Goal: Task Accomplishment & Management: Manage account settings

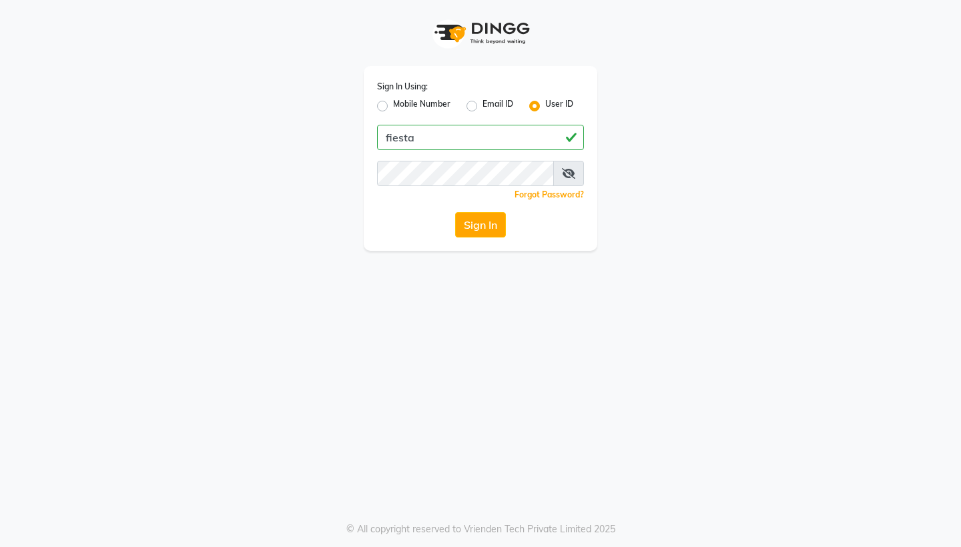
type input "fiesta"
click at [480, 225] on button "Sign In" at bounding box center [480, 224] width 51 height 25
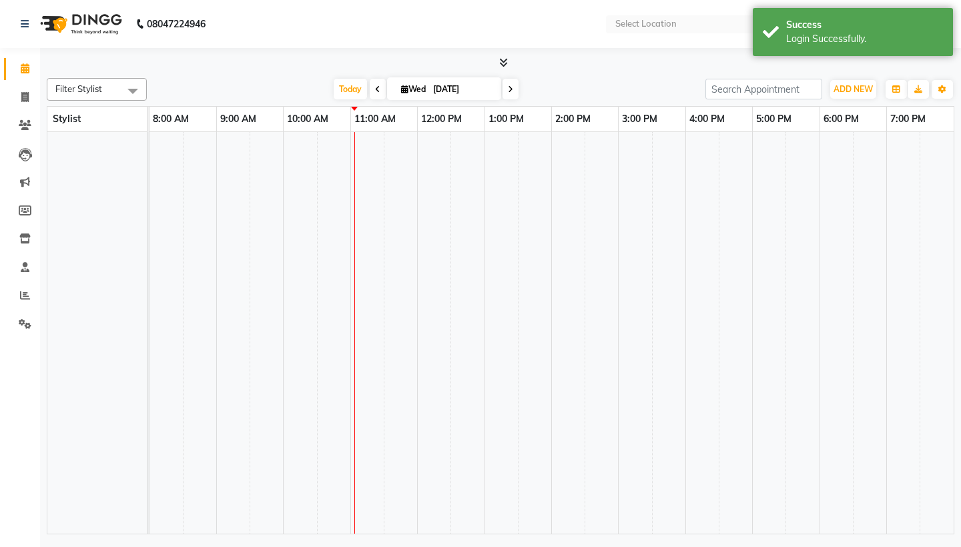
select select "en"
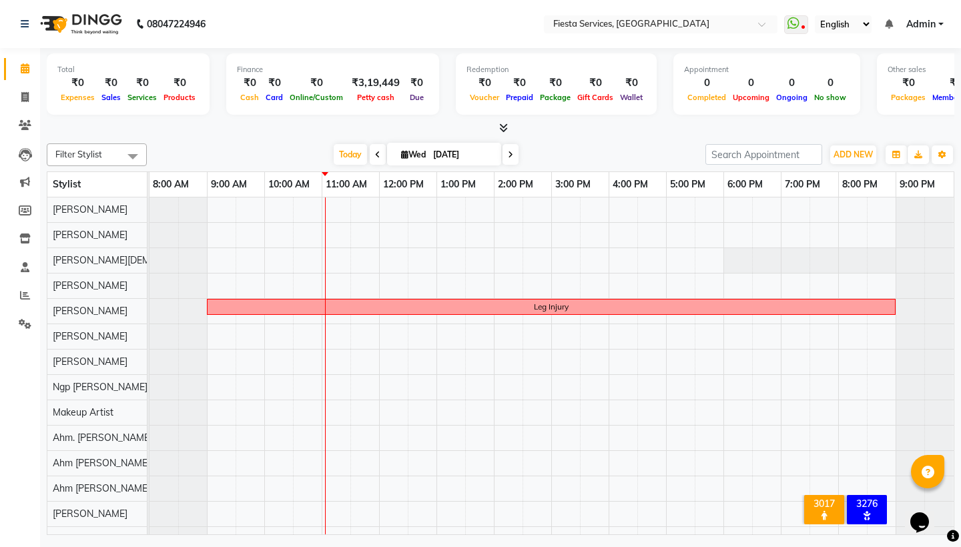
click at [503, 129] on icon at bounding box center [503, 128] width 9 height 10
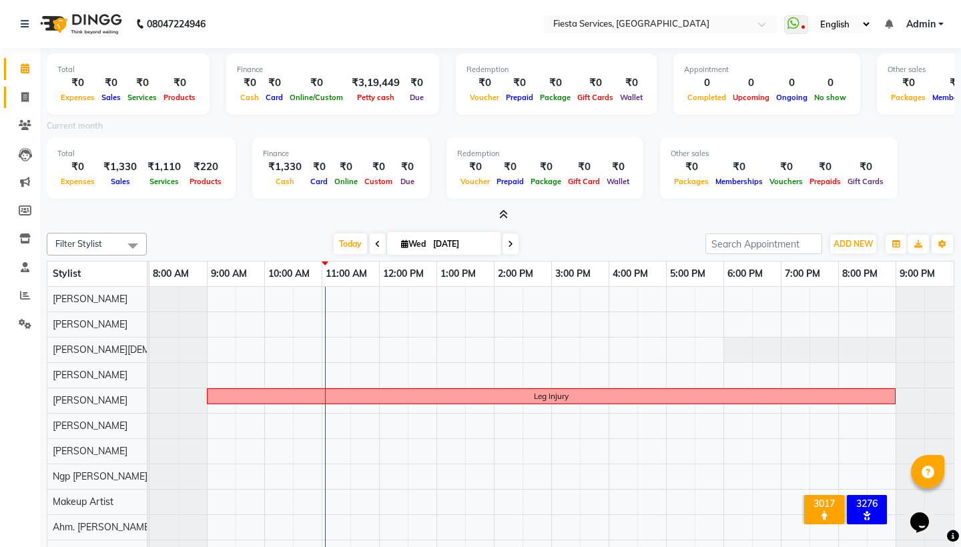
click at [29, 87] on link "Invoice" at bounding box center [20, 98] width 32 height 22
select select "service"
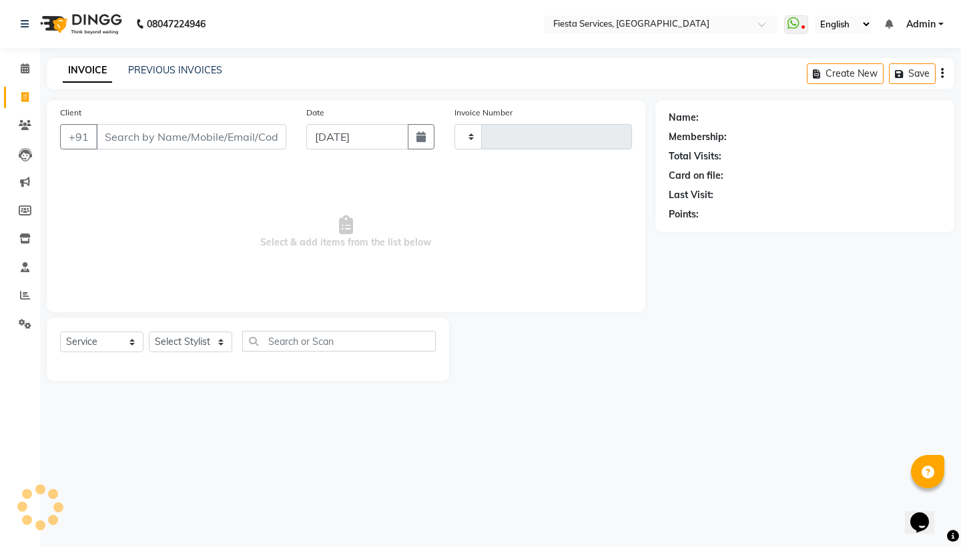
type input "1029"
select select "4929"
click at [193, 65] on link "PREVIOUS INVOICES" at bounding box center [175, 70] width 94 height 12
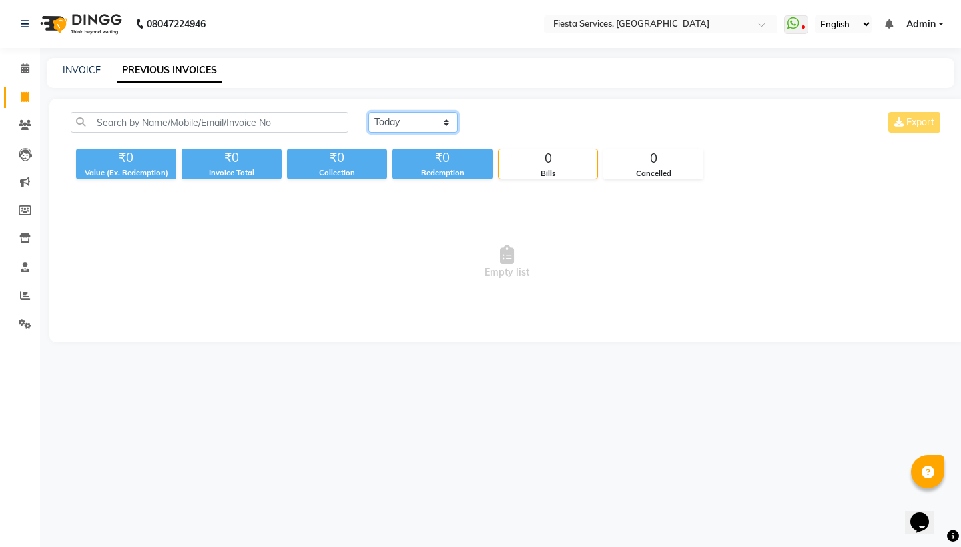
click at [402, 112] on select "[DATE] [DATE] Custom Range" at bounding box center [412, 122] width 89 height 21
select select "range"
click at [519, 127] on input "[DATE]" at bounding box center [521, 122] width 93 height 19
select select "9"
select select "2025"
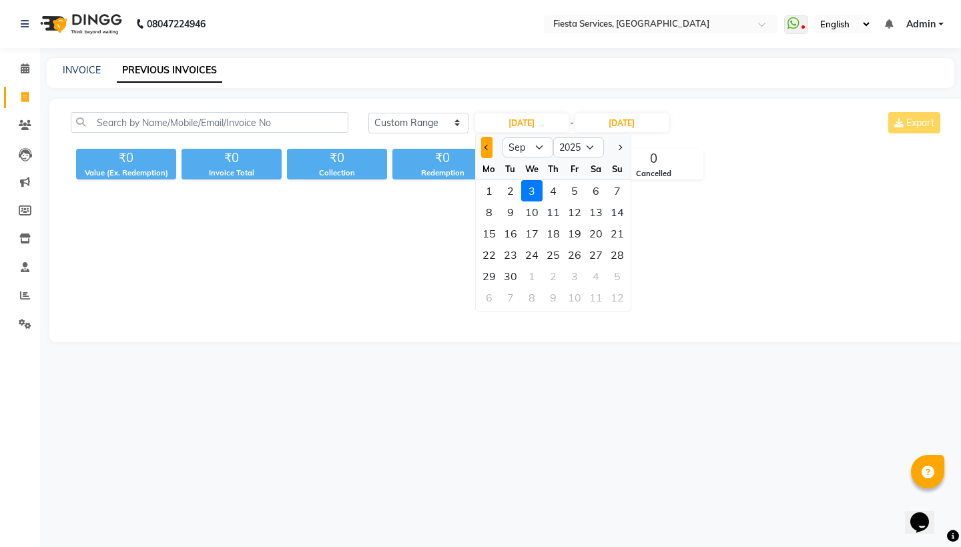
click at [490, 147] on button "Previous month" at bounding box center [486, 147] width 11 height 21
select select "8"
click at [617, 276] on div "31" at bounding box center [616, 275] width 21 height 21
type input "31-08-2025"
